Goal: Information Seeking & Learning: Learn about a topic

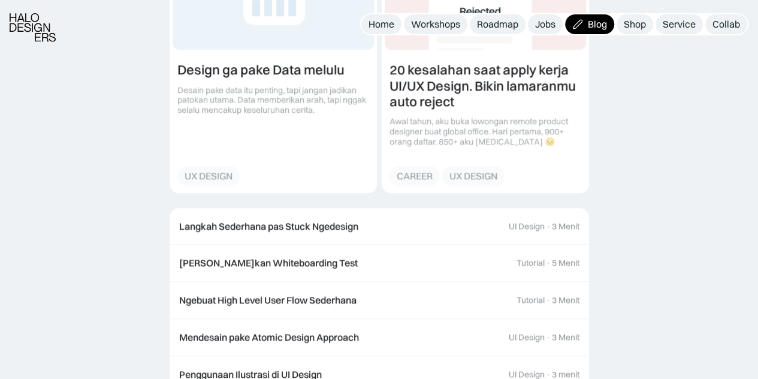
scroll to position [2756, 0]
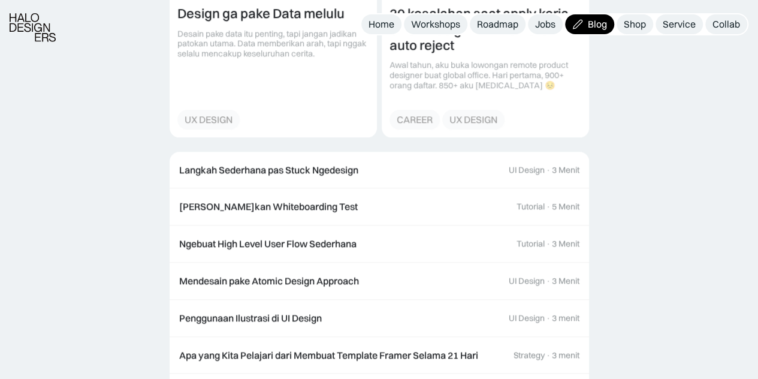
click at [326, 165] on div "Langkah Sederhana pas Stuck Ngedesign" at bounding box center [268, 170] width 179 height 13
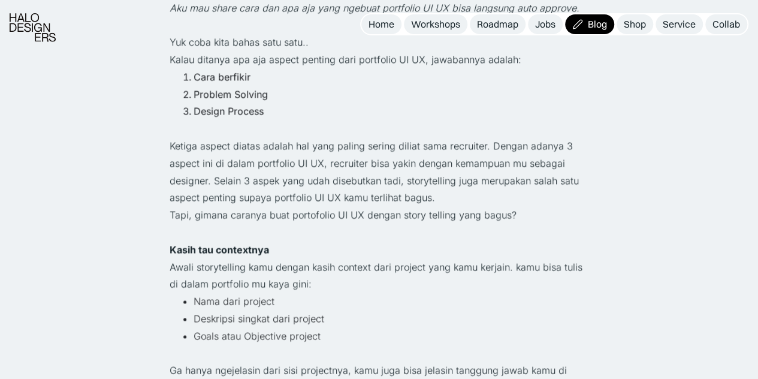
scroll to position [707, 0]
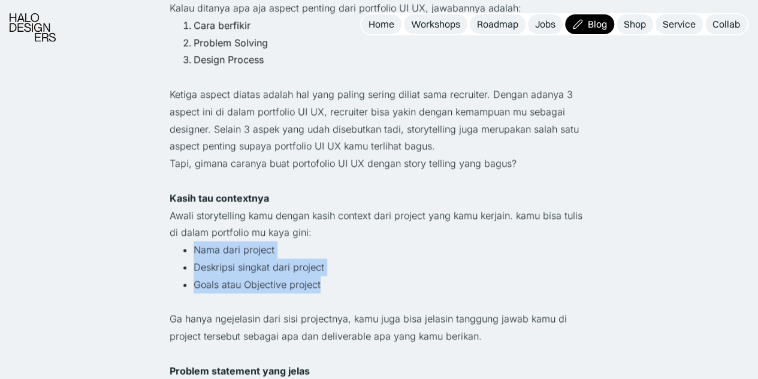
drag, startPoint x: 189, startPoint y: 247, endPoint x: 345, endPoint y: 280, distance: 159.1
click at [345, 280] on ul "Nama dari project Deskripsi singkat dari project Goals atau Objective project" at bounding box center [379, 267] width 419 height 52
copy ul "Nama dari project Deskripsi singkat dari project Goals atau Objective project"
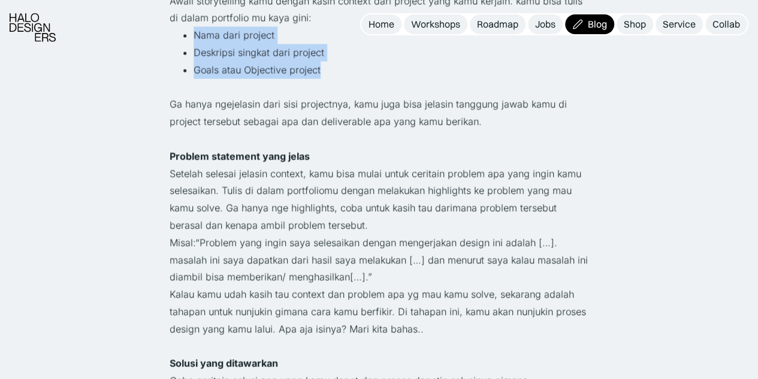
scroll to position [947, 0]
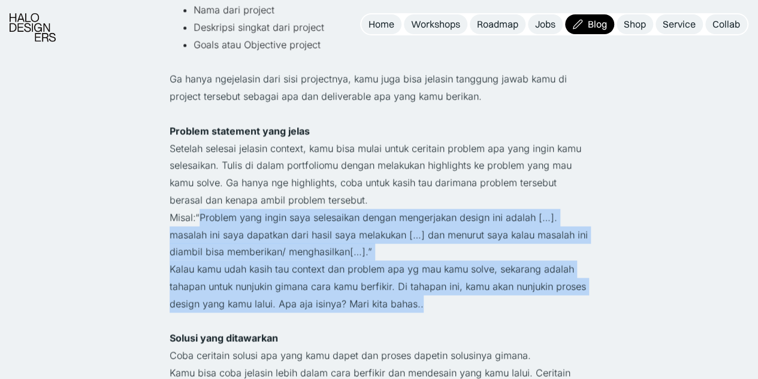
drag, startPoint x: 198, startPoint y: 216, endPoint x: 434, endPoint y: 301, distance: 251.3
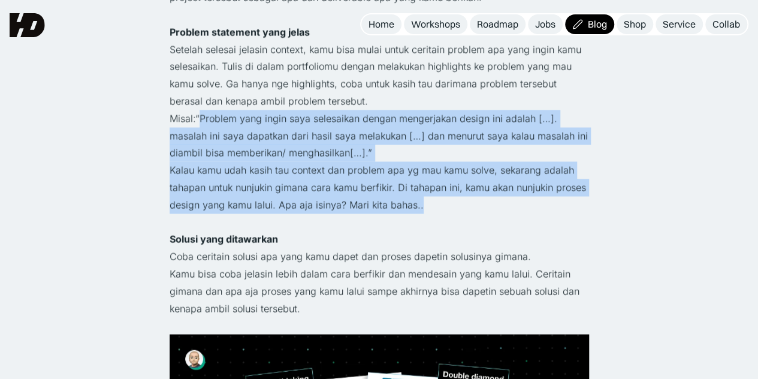
scroll to position [1006, 0]
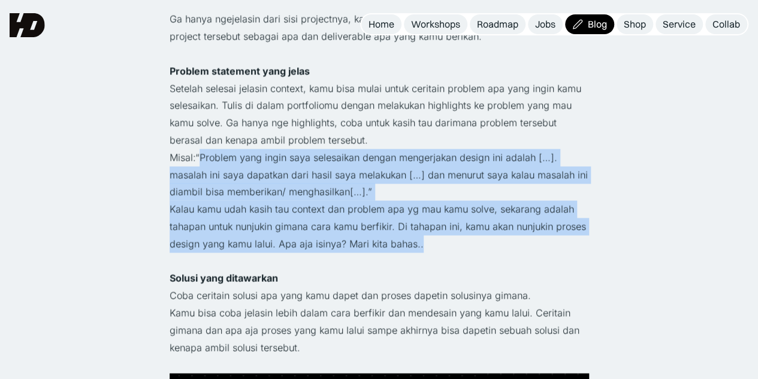
copy div "Problem yang ingin saya selesaikan dengan mengerjakan design ini adalah […]. ma…"
